Goal: Check status

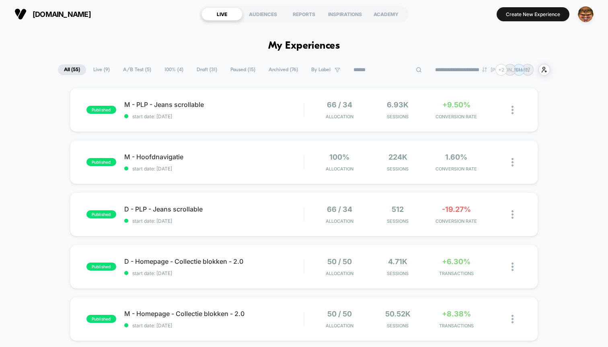
click at [382, 70] on input at bounding box center [388, 70] width 80 height 10
type input "*****"
click at [97, 64] on span "Live ( 9 )" at bounding box center [101, 69] width 29 height 11
click at [528, 117] on div "published M - PLP - Jeans scrollable start date: [DATE] 66 / 34 Allocation 6.93…" at bounding box center [304, 110] width 468 height 44
